Goal: Check status: Check status

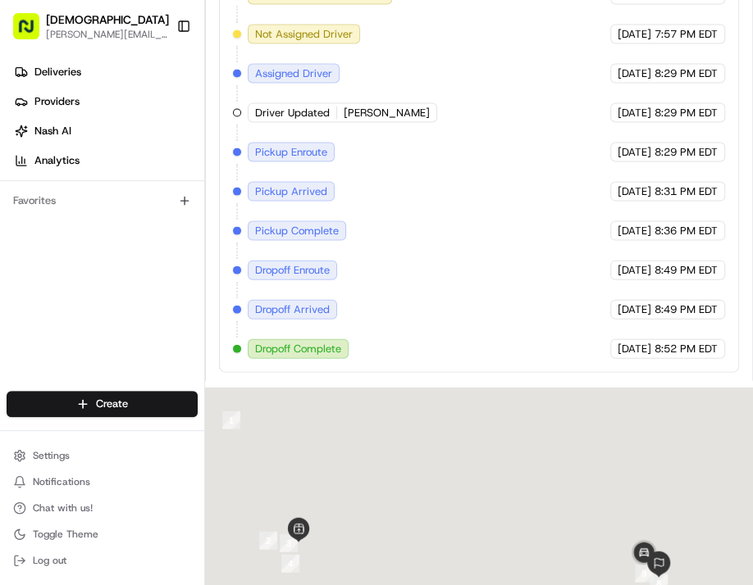
scroll to position [525, 0]
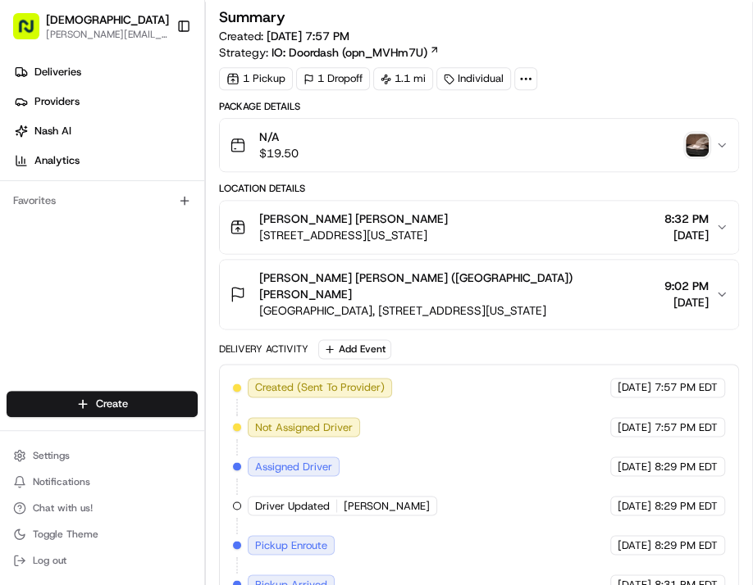
click at [698, 141] on img "button" at bounding box center [697, 145] width 23 height 23
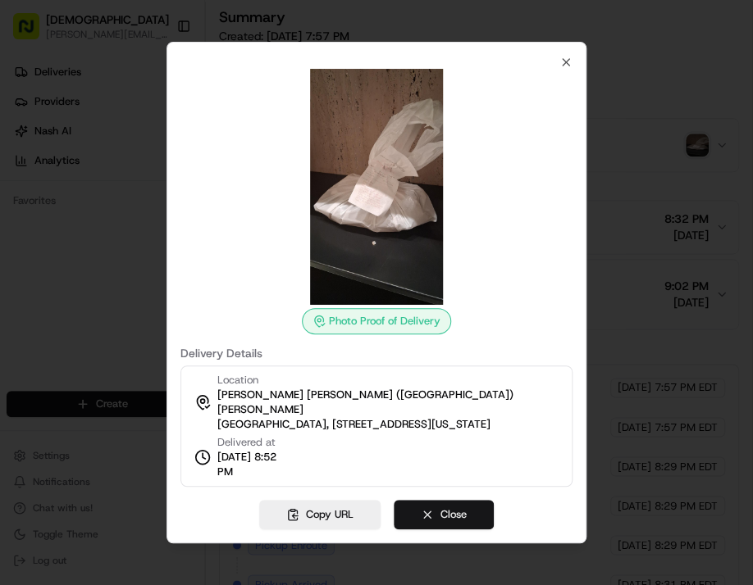
click at [480, 505] on button "Close" at bounding box center [444, 515] width 100 height 30
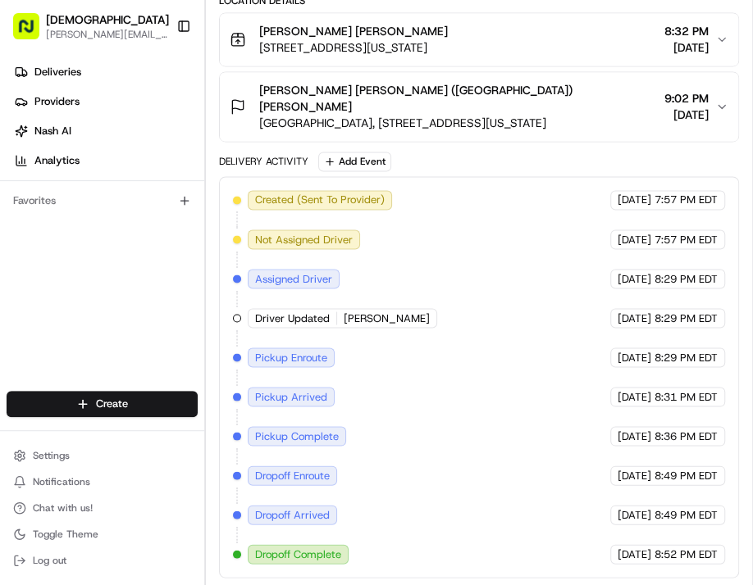
scroll to position [581, 0]
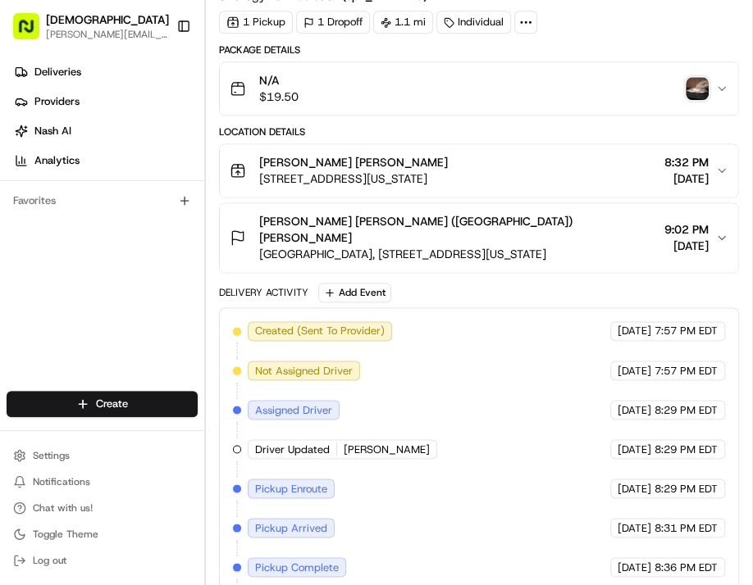
click at [686, 83] on img "button" at bounding box center [697, 88] width 23 height 23
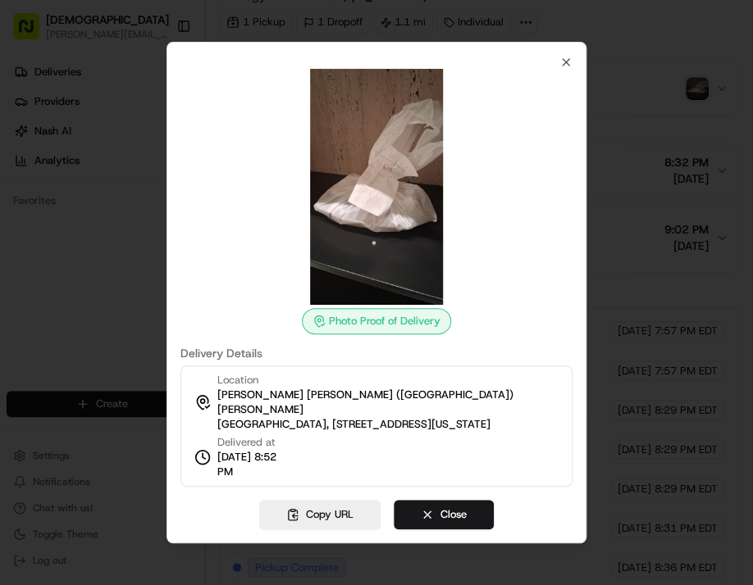
click at [367, 203] on img at bounding box center [376, 187] width 236 height 236
click at [453, 503] on button "Close" at bounding box center [444, 515] width 100 height 30
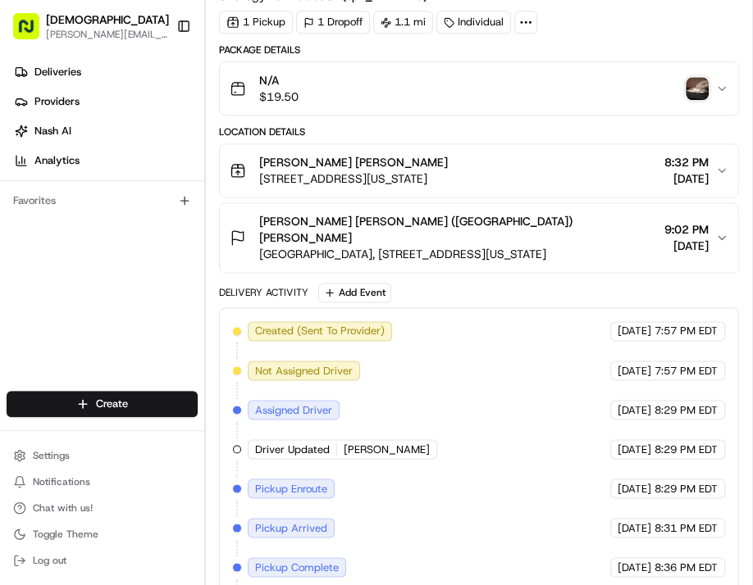
scroll to position [1041, 0]
